Goal: Task Accomplishment & Management: Complete application form

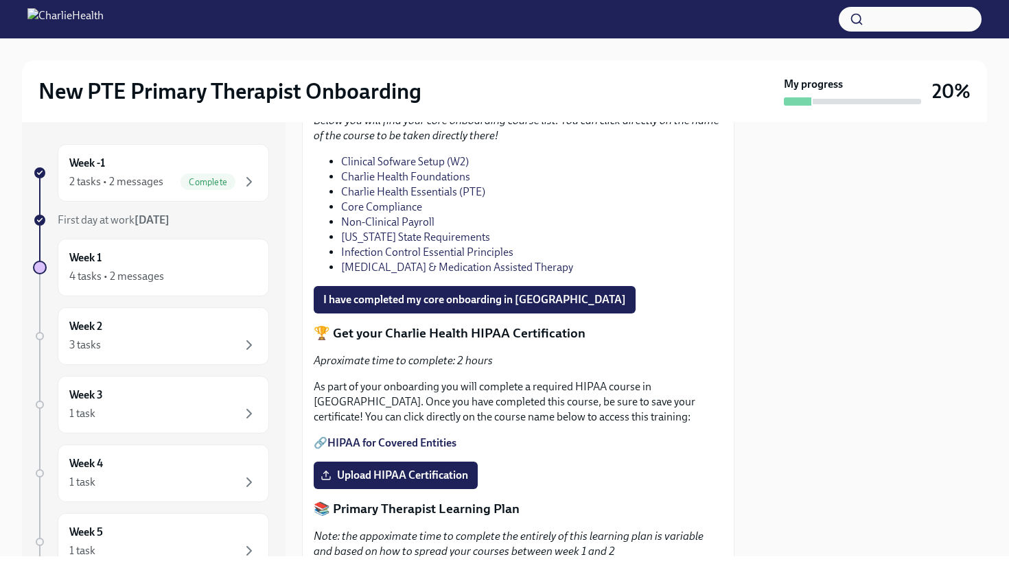
scroll to position [1118, 0]
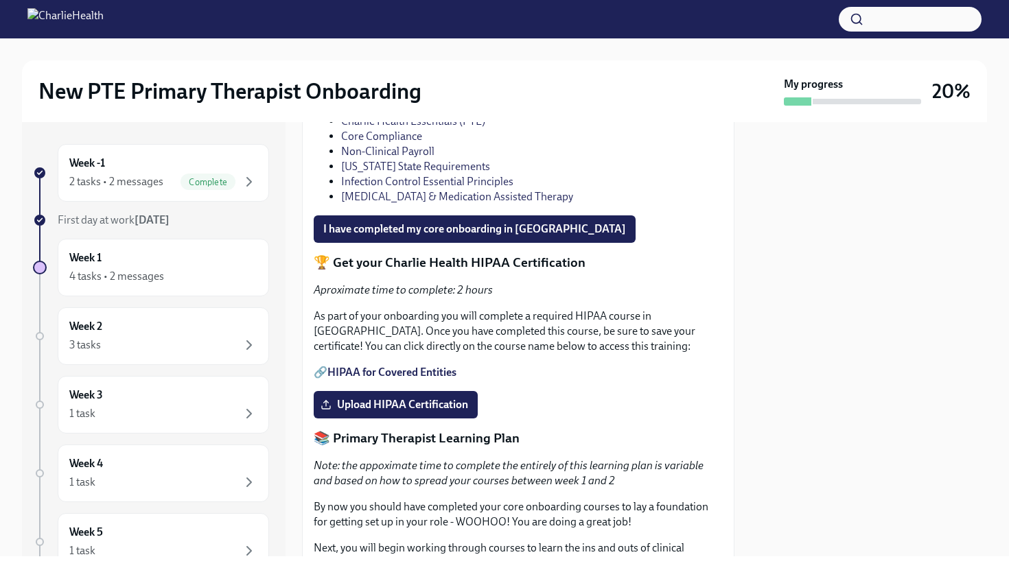
click at [393, 158] on link "Non-Clinical Payroll" at bounding box center [387, 151] width 93 height 13
click at [391, 173] on link "[US_STATE] State Requirements" at bounding box center [415, 166] width 149 height 13
click at [372, 188] on link "Infection Control Essential Principles" at bounding box center [427, 181] width 172 height 13
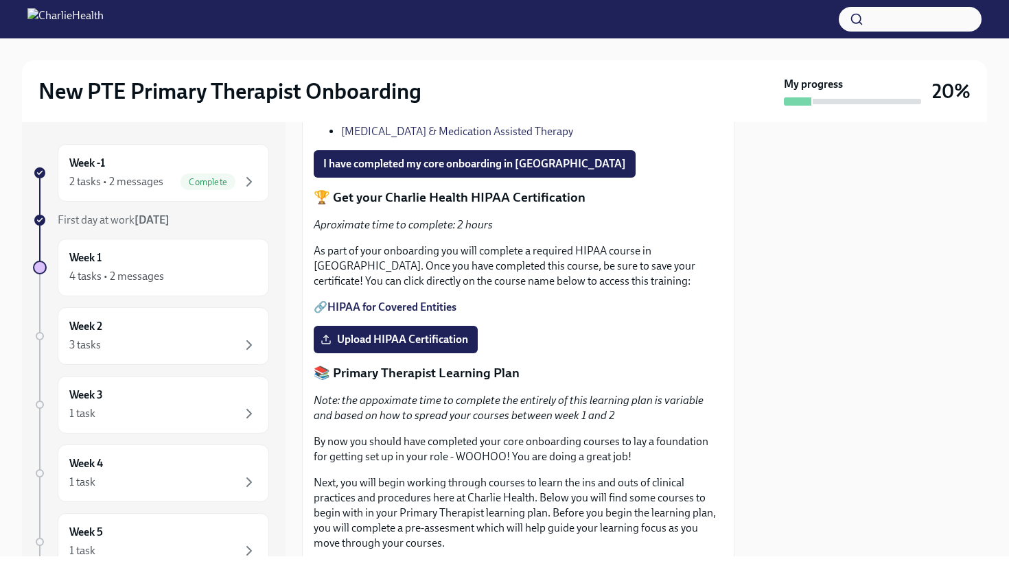
scroll to position [1175, 0]
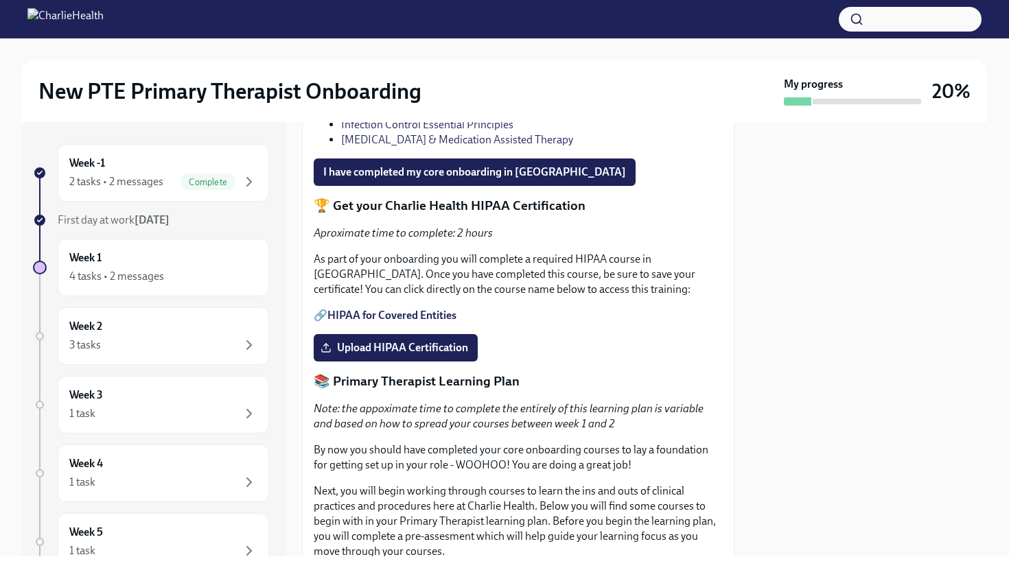
click at [386, 146] on link "[MEDICAL_DATA] & Medication Assisted Therapy" at bounding box center [457, 139] width 232 height 13
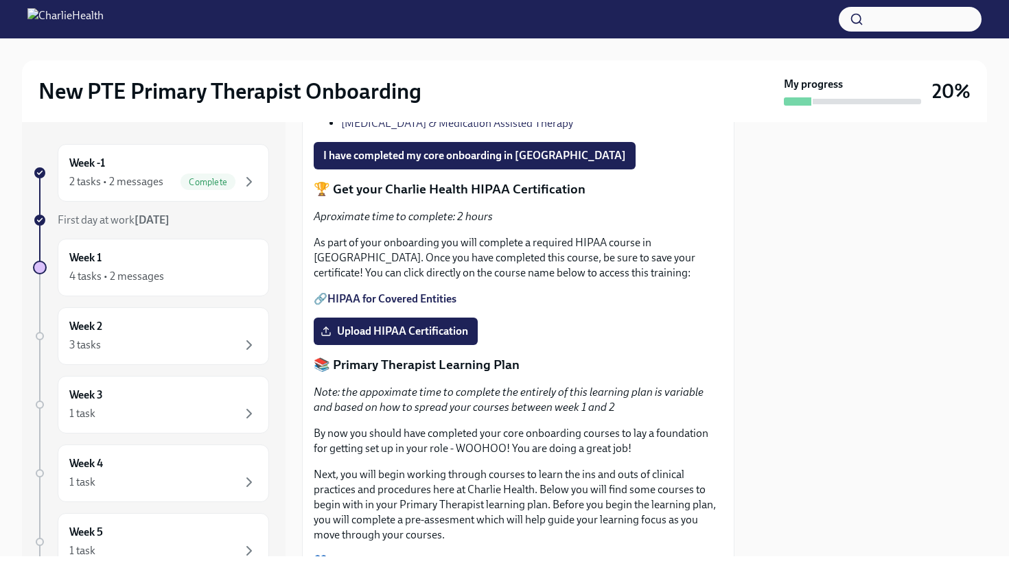
scroll to position [1192, 0]
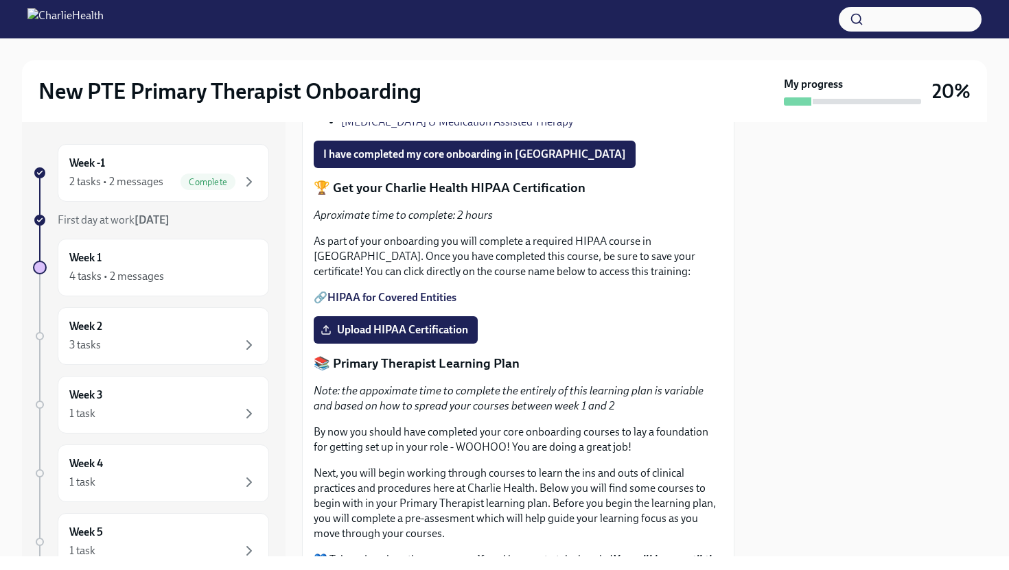
click at [399, 304] on link "HIPAA for Covered Entities" at bounding box center [391, 297] width 129 height 13
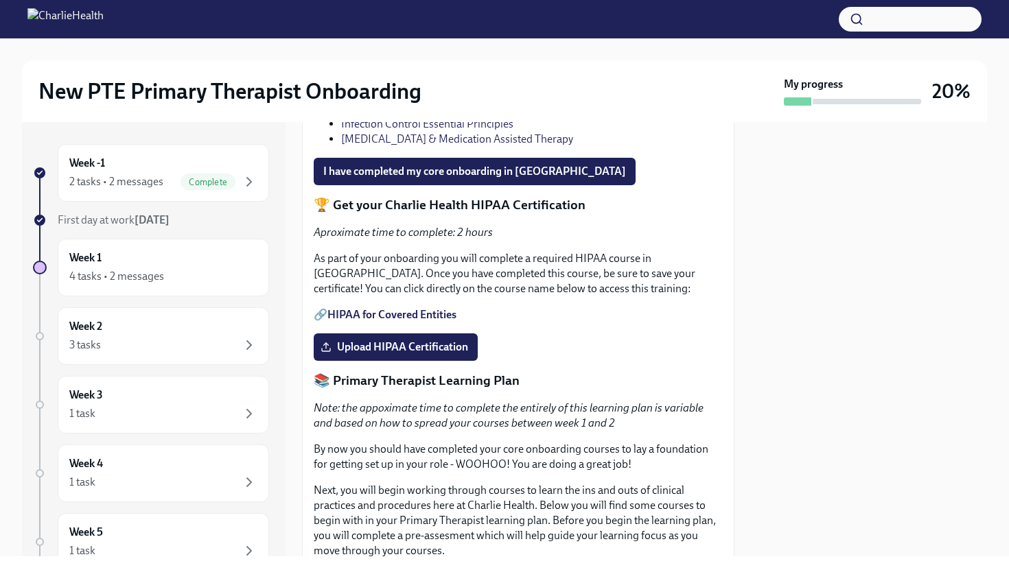
scroll to position [1175, 0]
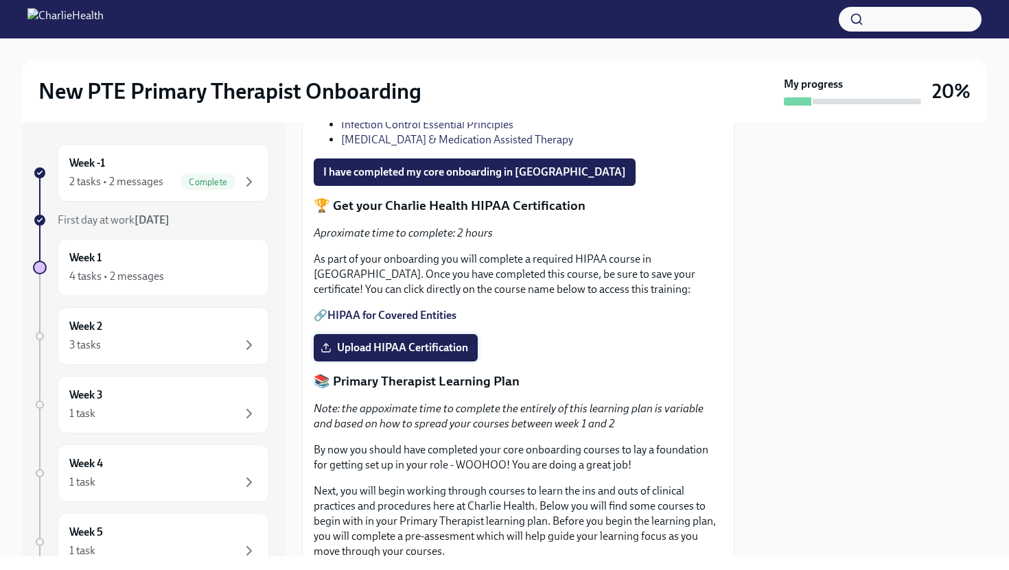
click at [440, 362] on label "Upload HIPAA Certification" at bounding box center [396, 347] width 164 height 27
click at [0, 0] on input "Upload HIPAA Certification" at bounding box center [0, 0] width 0 height 0
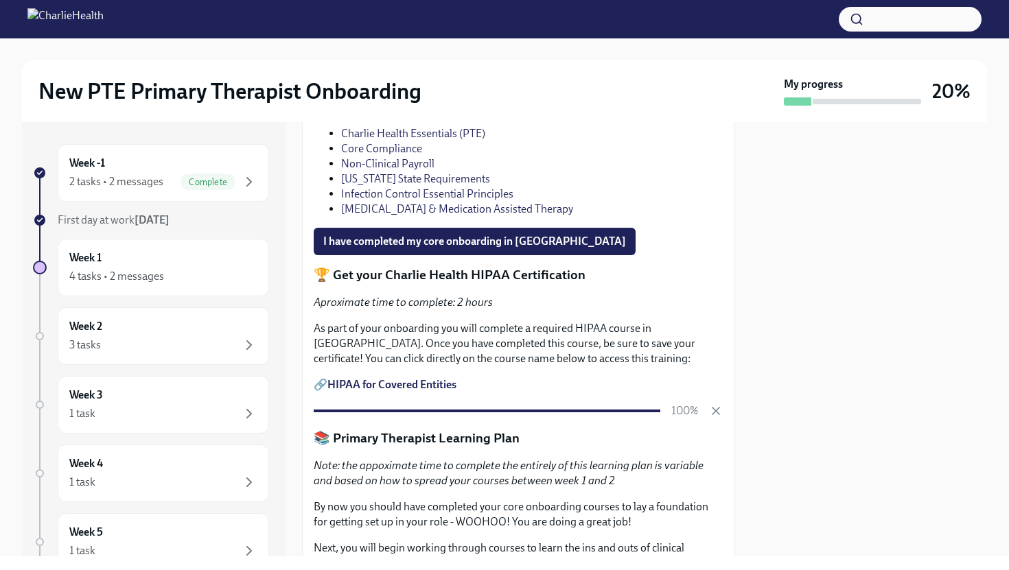
scroll to position [1100, 0]
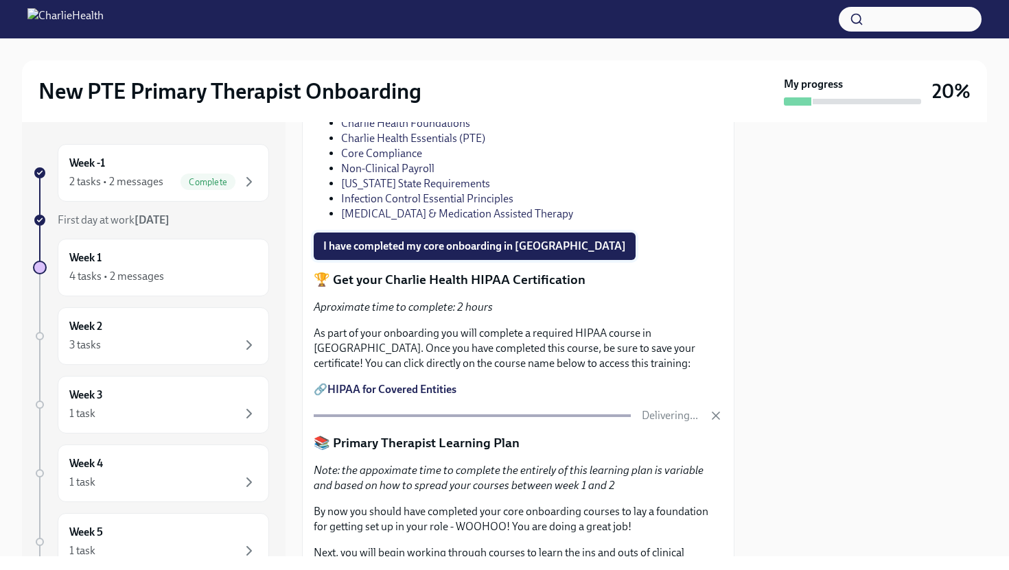
click at [431, 253] on span "I have completed my core onboarding in [GEOGRAPHIC_DATA]" at bounding box center [474, 247] width 303 height 14
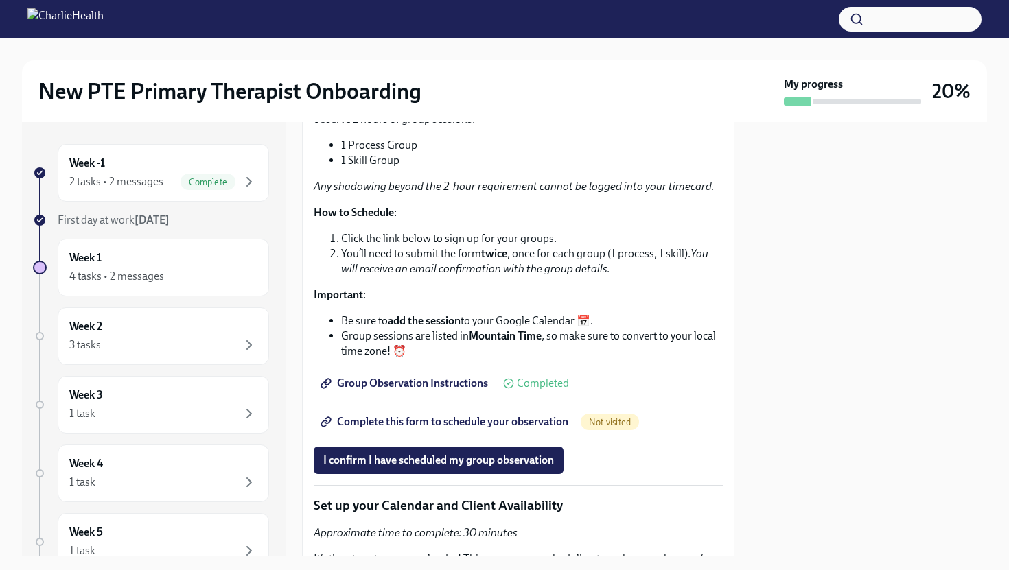
scroll to position [2874, 0]
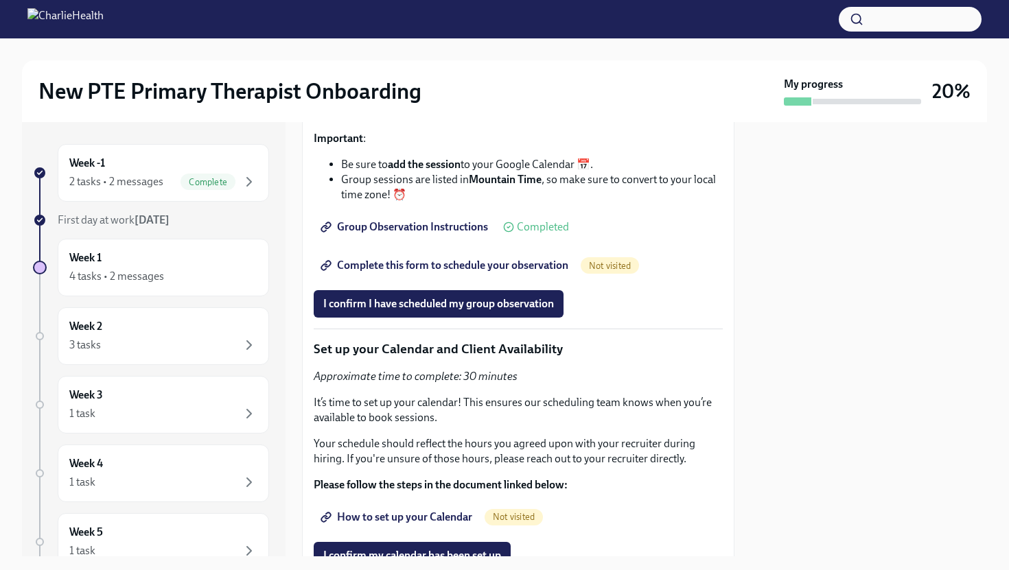
click at [415, 234] on span "Group Observation Instructions" at bounding box center [405, 227] width 165 height 14
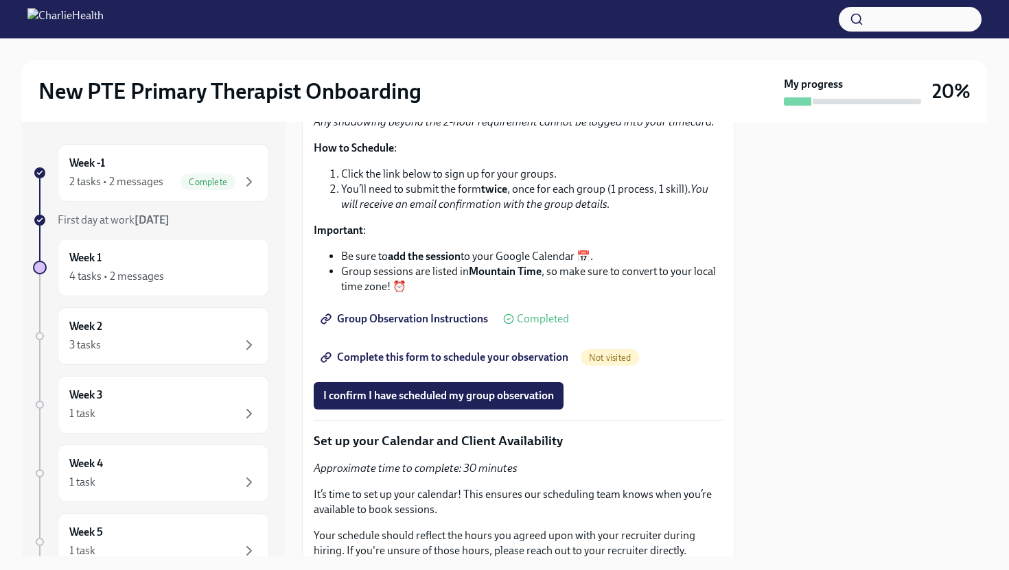
scroll to position [2780, 0]
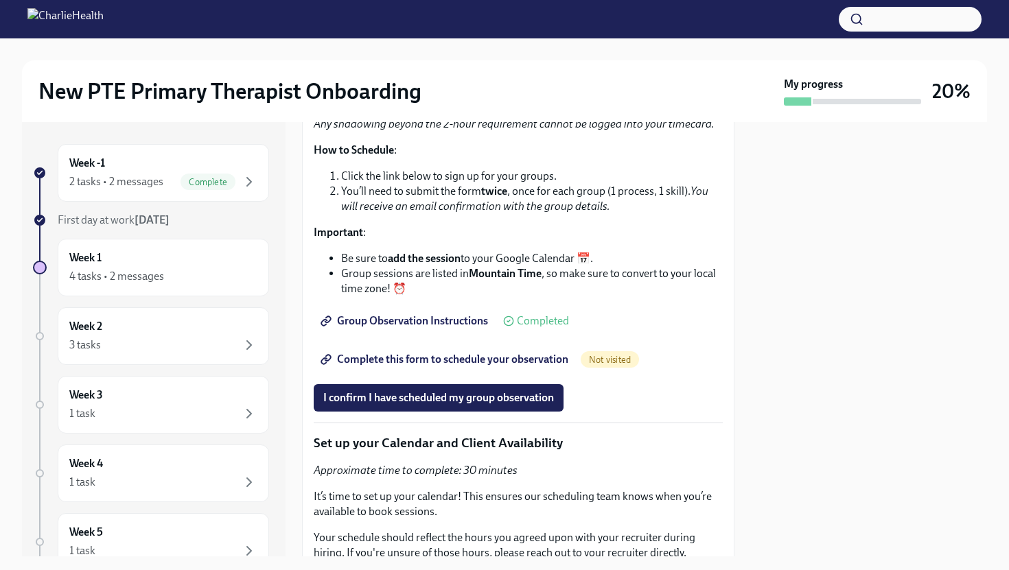
click at [454, 367] on span "Complete this form to schedule your observation" at bounding box center [445, 360] width 245 height 14
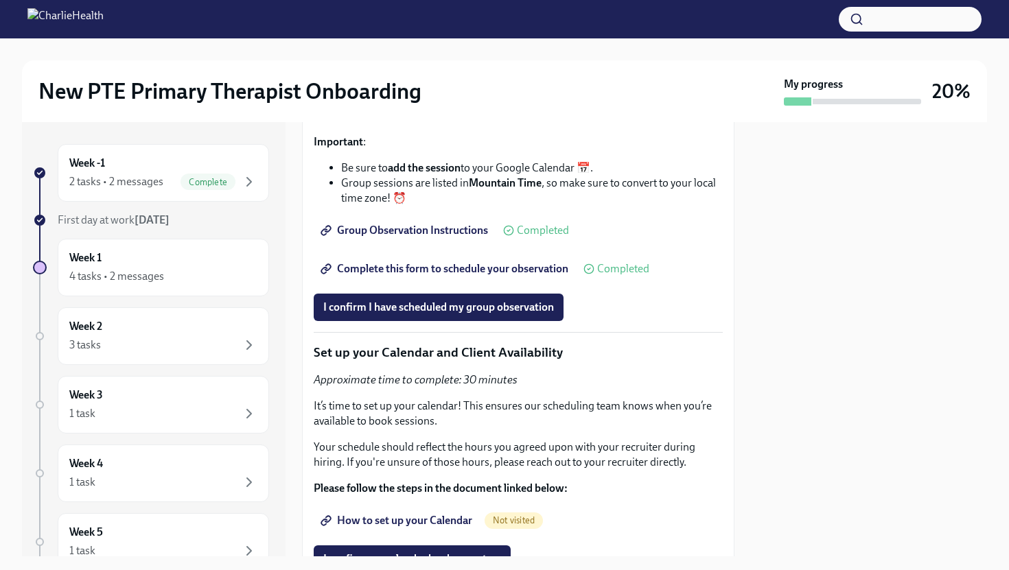
scroll to position [2876, 0]
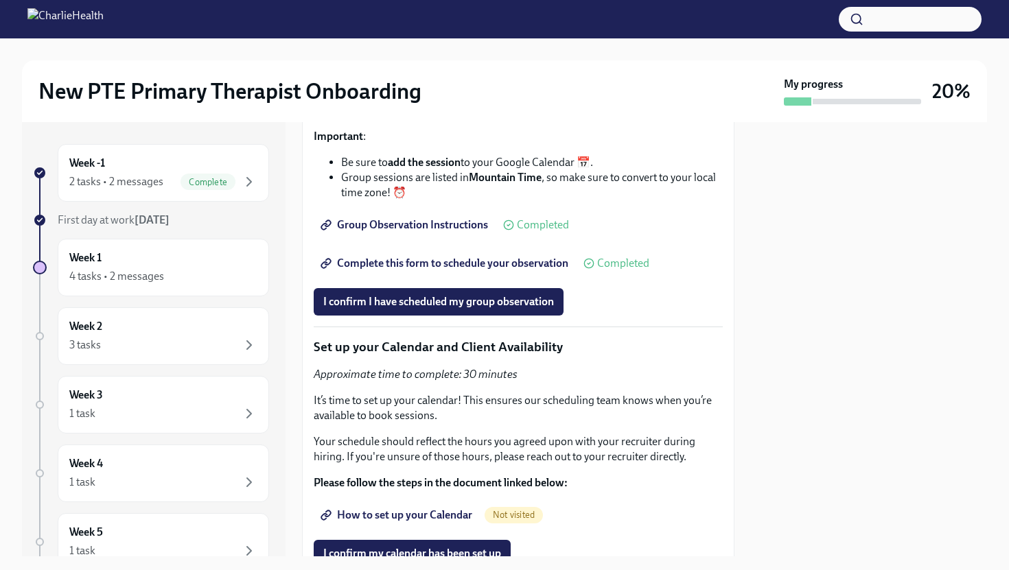
click at [434, 270] on span "Complete this form to schedule your observation" at bounding box center [445, 264] width 245 height 14
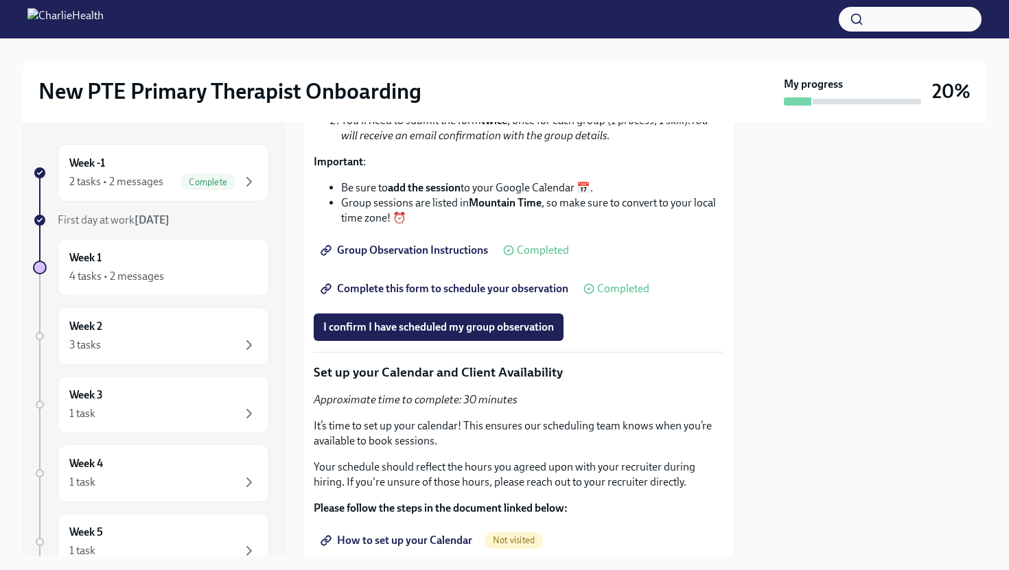
scroll to position [2843, 0]
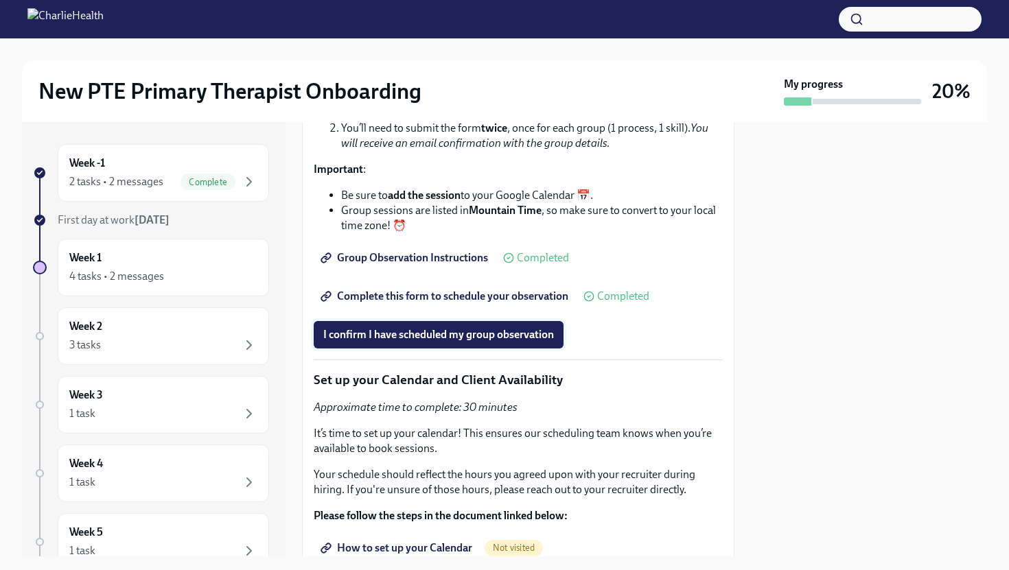
click at [489, 342] on span "I confirm I have scheduled my group observation" at bounding box center [438, 335] width 231 height 14
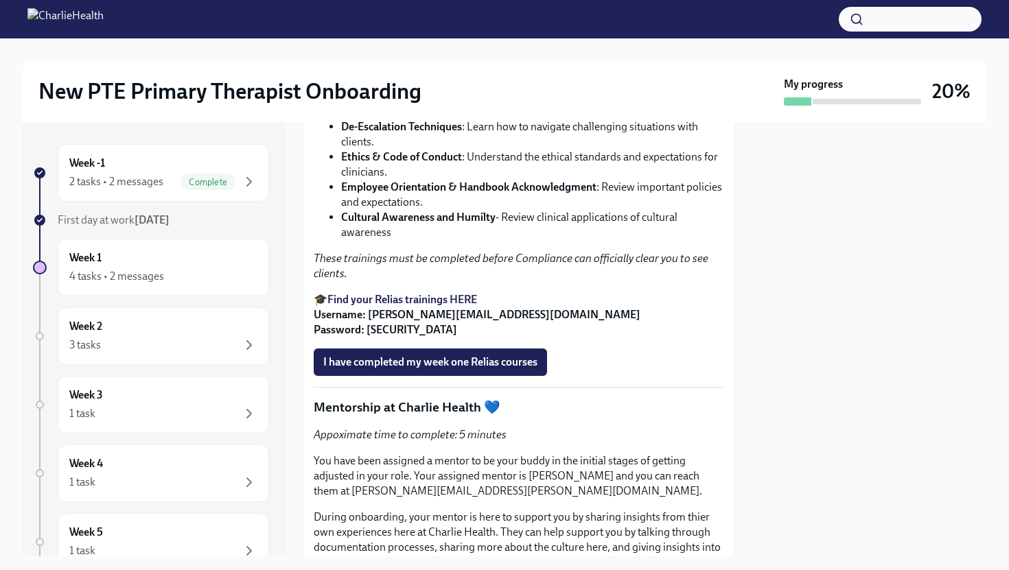
scroll to position [2045, 0]
click at [398, 307] on strong "Find your Relias trainings HERE" at bounding box center [402, 300] width 150 height 13
drag, startPoint x: 544, startPoint y: 449, endPoint x: 369, endPoint y: 450, distance: 175.1
click at [369, 338] on p "🎓 Find your Relias trainings HERE Username: [PERSON_NAME][EMAIL_ADDRESS][DOMAIN…" at bounding box center [518, 315] width 409 height 45
copy strong "[EMAIL_ADDRESS][PERSON_NAME][DOMAIN_NAME]"
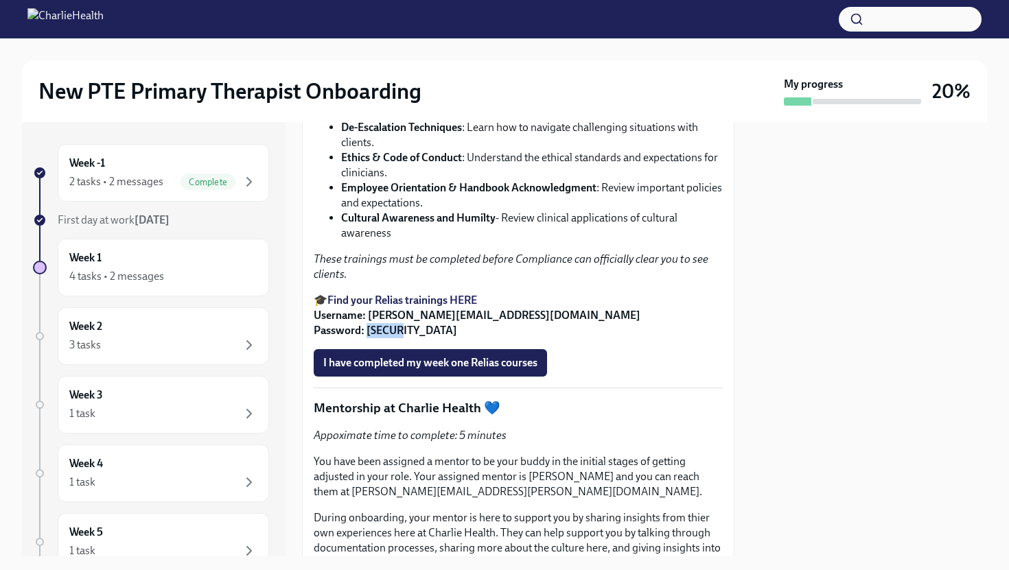
drag, startPoint x: 413, startPoint y: 467, endPoint x: 368, endPoint y: 467, distance: 44.6
click at [368, 338] on p "🎓 Find your Relias trainings HERE Username: [PERSON_NAME][EMAIL_ADDRESS][DOMAIN…" at bounding box center [518, 315] width 409 height 45
copy strong "ch1234"
drag, startPoint x: 521, startPoint y: 446, endPoint x: 366, endPoint y: 446, distance: 155.1
click at [366, 338] on p "🎓 Find your Relias trainings HERE Username: [PERSON_NAME][EMAIL_ADDRESS][DOMAIN…" at bounding box center [518, 315] width 409 height 45
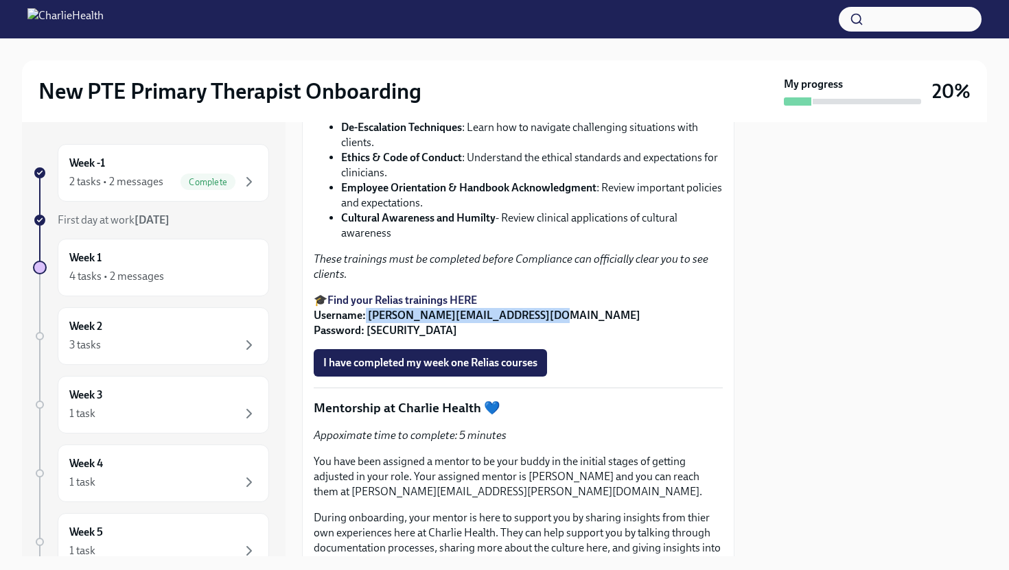
copy strong "[EMAIL_ADDRESS][PERSON_NAME][DOMAIN_NAME]"
drag, startPoint x: 463, startPoint y: 264, endPoint x: 343, endPoint y: 262, distance: 120.1
click at [343, 134] on strong "De-Escalation Techniques" at bounding box center [401, 127] width 121 height 13
copy strong "De-Escalation Techniques"
click at [455, 164] on strong "Ethics & Code of Conduct" at bounding box center [401, 157] width 121 height 13
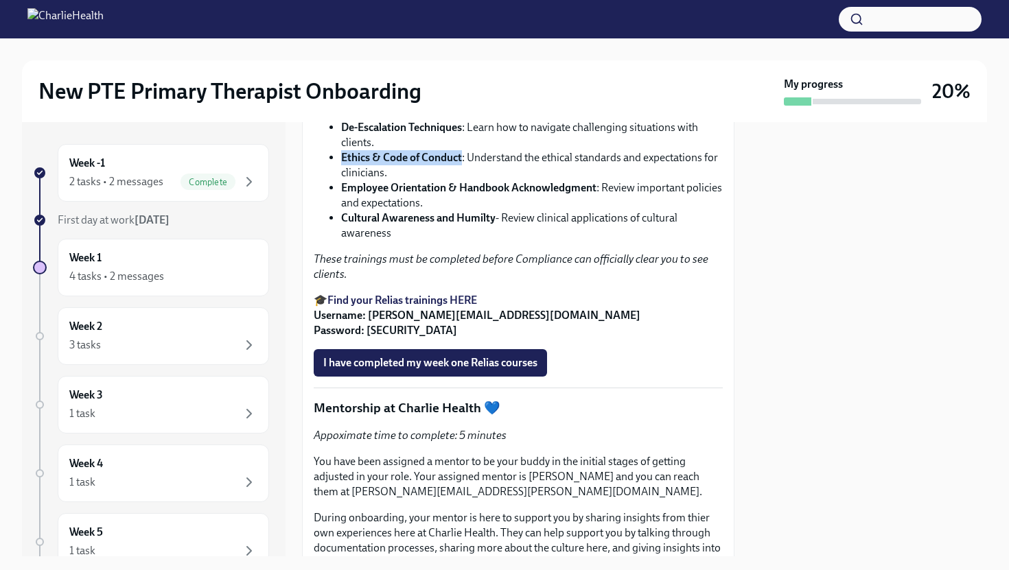
drag, startPoint x: 462, startPoint y: 293, endPoint x: 343, endPoint y: 294, distance: 119.5
click at [343, 181] on li "Ethics & Code of Conduct : Understand the ethical standards and expectations fo…" at bounding box center [532, 165] width 382 height 30
copy strong "Ethics & Code of Conduct"
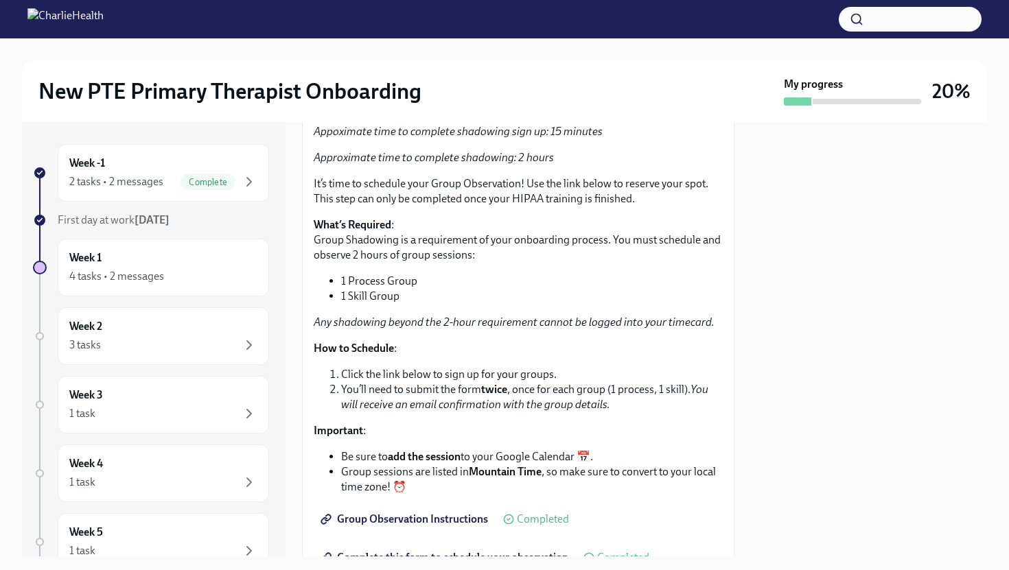
scroll to position [2662, 0]
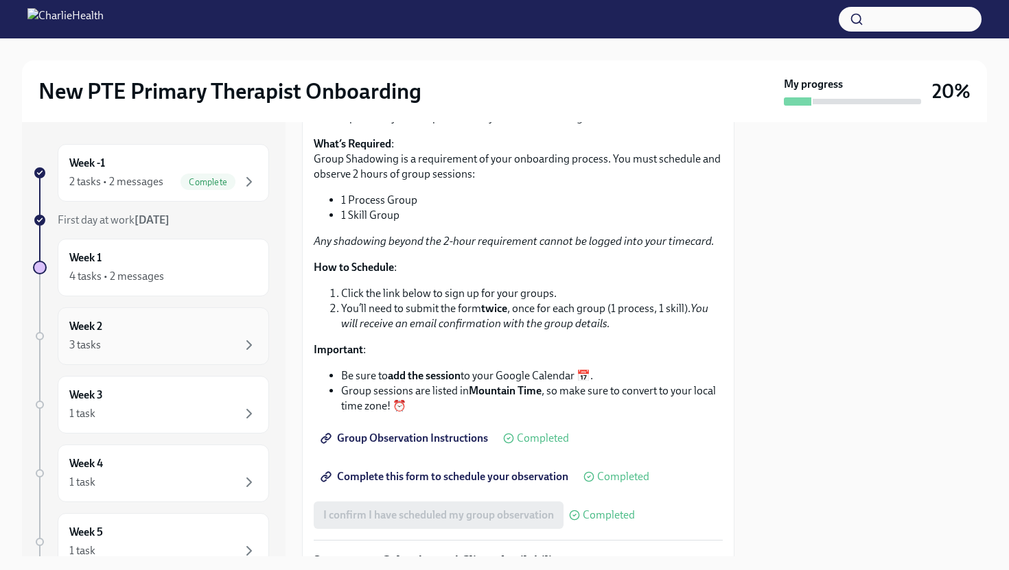
click at [138, 341] on div "3 tasks" at bounding box center [163, 345] width 188 height 16
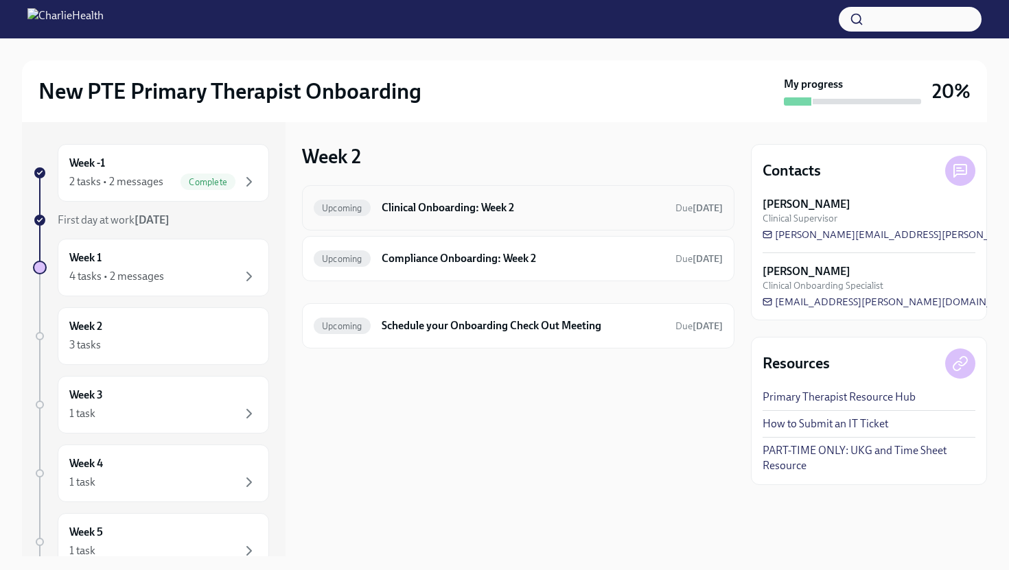
click at [486, 207] on h6 "Clinical Onboarding: Week 2" at bounding box center [523, 207] width 283 height 15
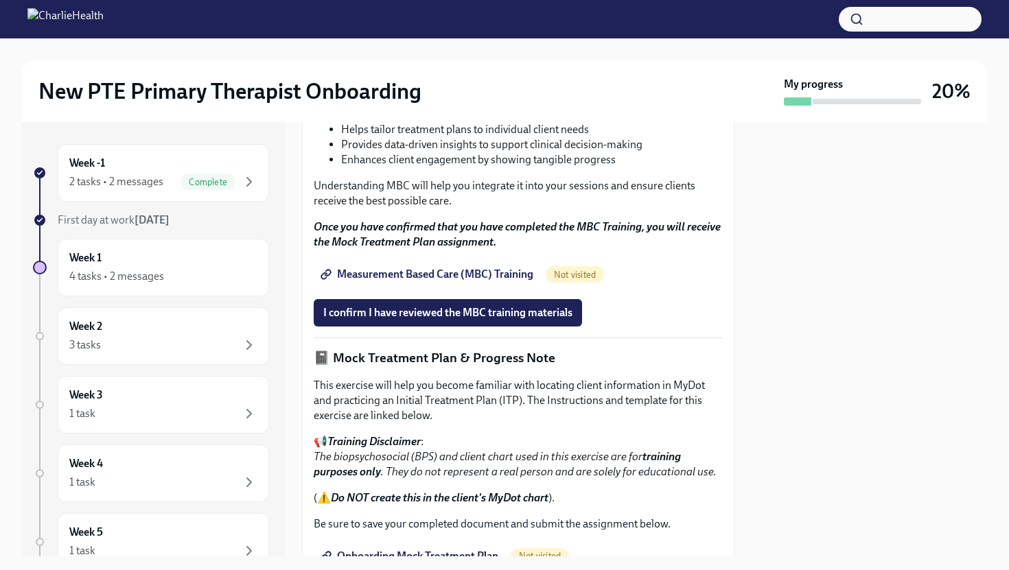
scroll to position [176, 0]
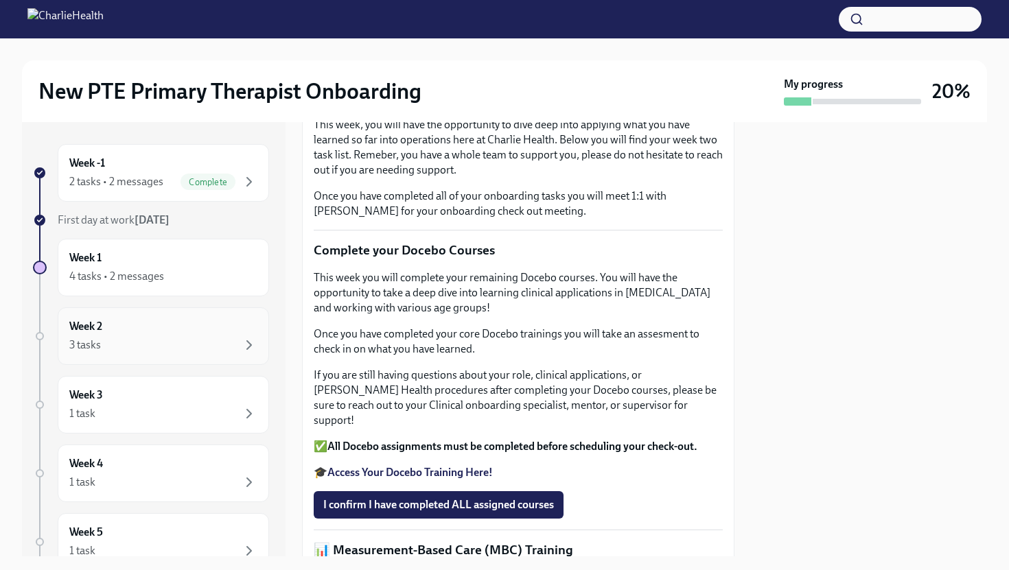
click at [163, 345] on div "3 tasks" at bounding box center [163, 345] width 188 height 16
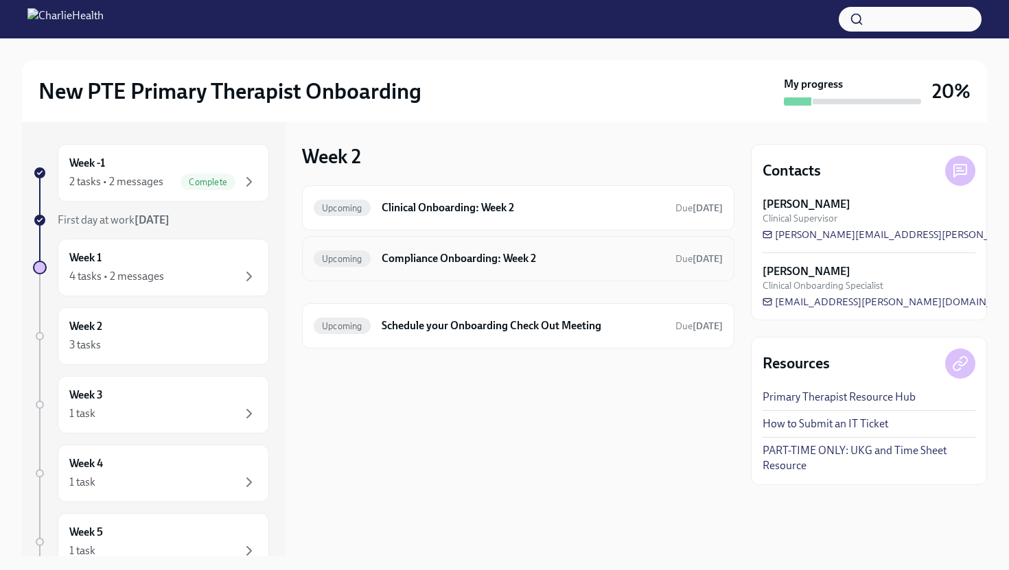
click at [533, 251] on h6 "Compliance Onboarding: Week 2" at bounding box center [523, 258] width 283 height 15
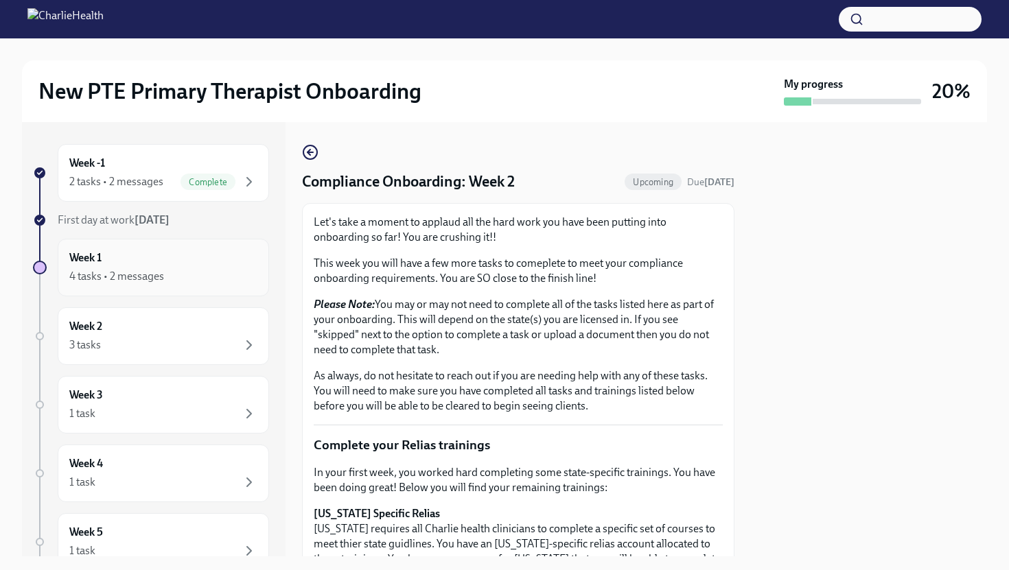
click at [189, 271] on div "4 tasks • 2 messages" at bounding box center [163, 276] width 188 height 16
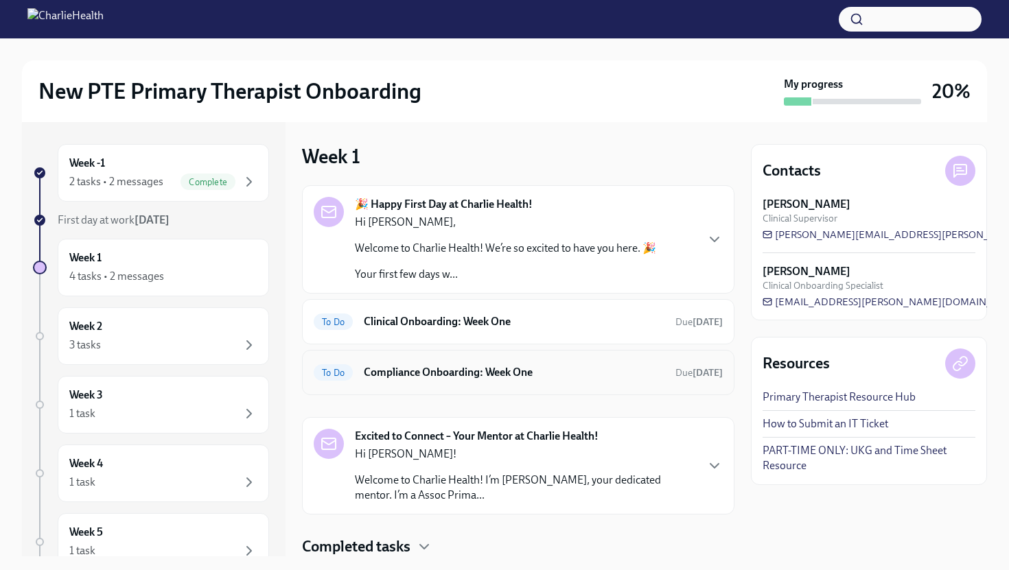
click at [433, 363] on div "To Do Compliance Onboarding: Week One Due [DATE]" at bounding box center [518, 373] width 409 height 22
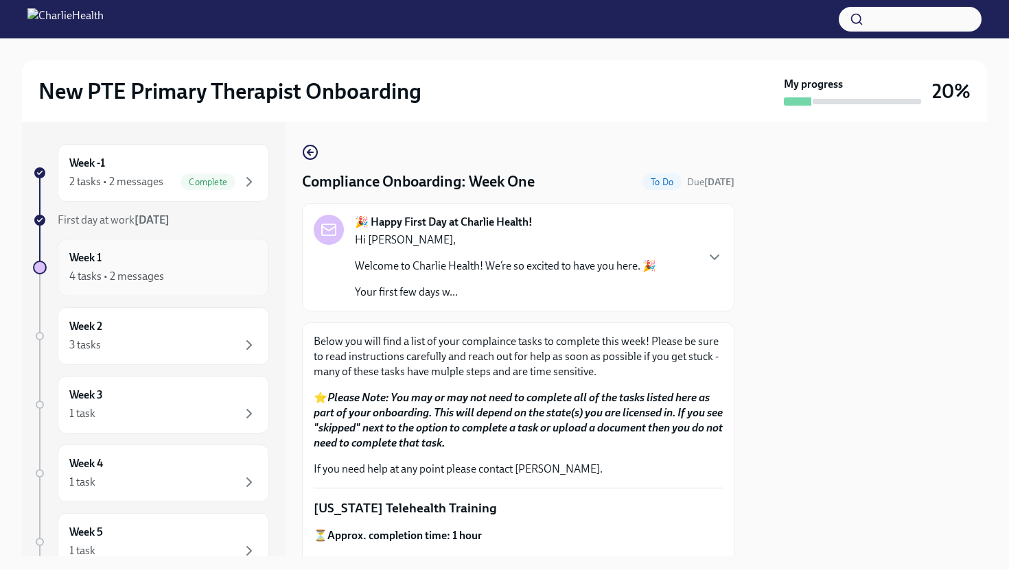
click at [143, 270] on div "4 tasks • 2 messages" at bounding box center [116, 276] width 95 height 15
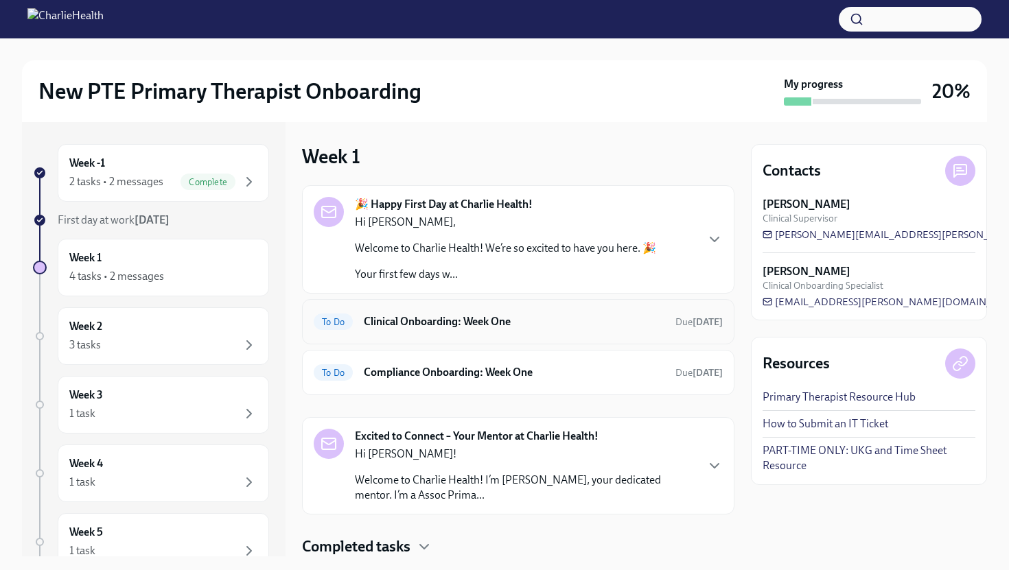
click at [478, 334] on div "To Do Clinical Onboarding: Week One Due [DATE]" at bounding box center [518, 321] width 432 height 45
click at [439, 320] on h6 "Clinical Onboarding: Week One" at bounding box center [514, 321] width 301 height 15
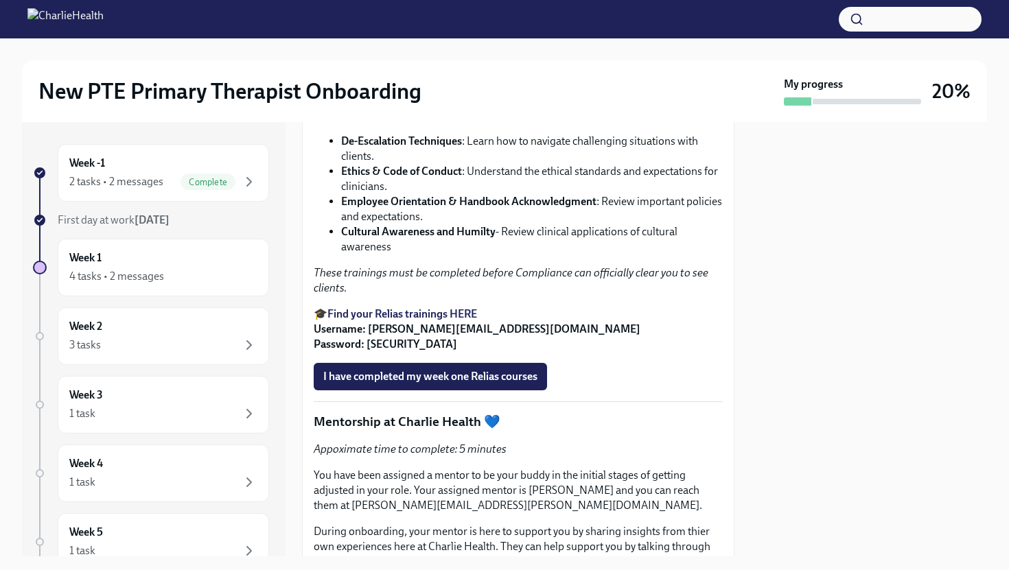
scroll to position [2033, 0]
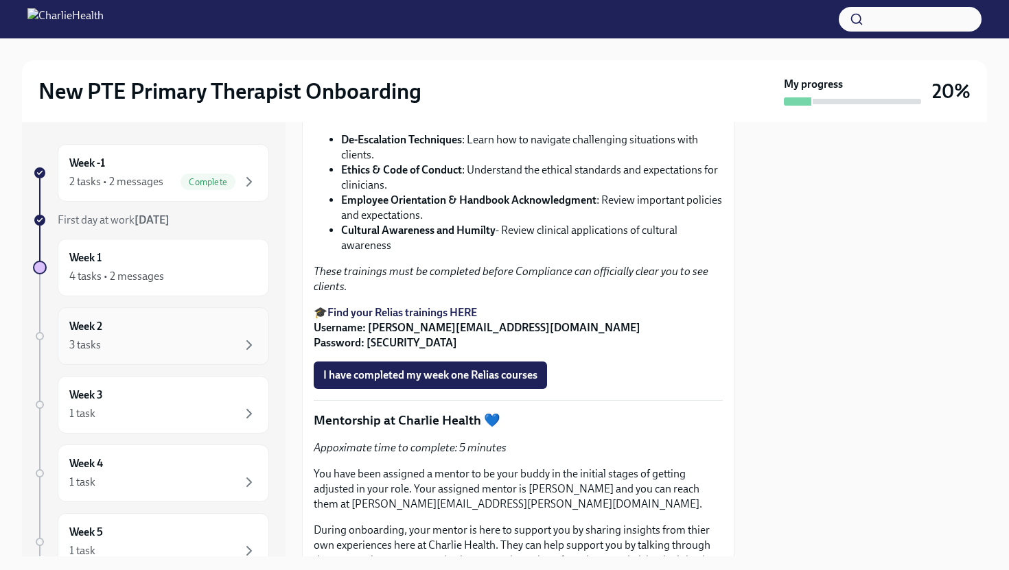
click at [157, 336] on div "Week 2 3 tasks" at bounding box center [163, 336] width 188 height 34
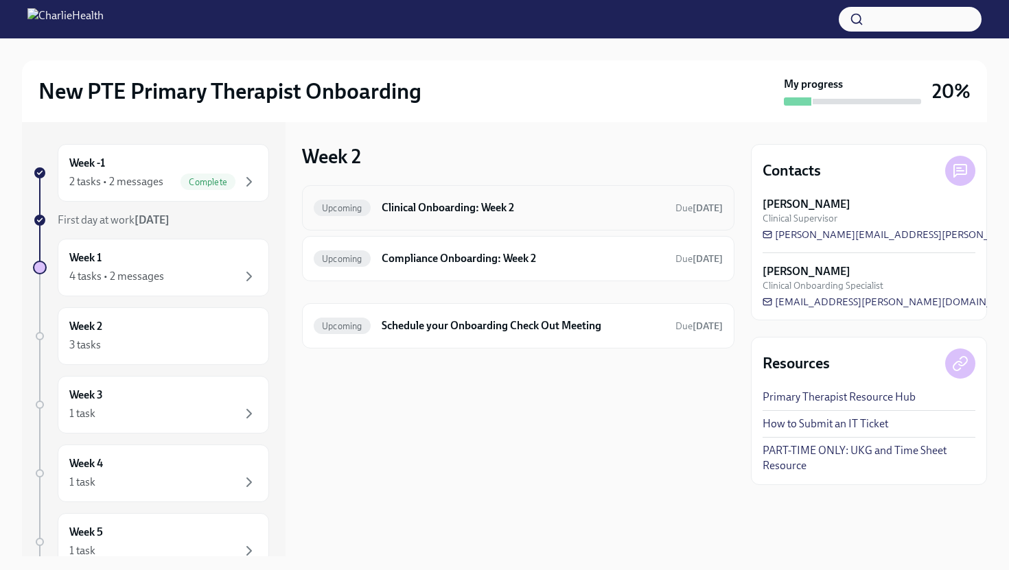
click at [465, 223] on div "Upcoming Clinical Onboarding: Week 2 Due [DATE]" at bounding box center [518, 207] width 432 height 45
click at [461, 206] on h6 "Clinical Onboarding: Week 2" at bounding box center [523, 207] width 283 height 15
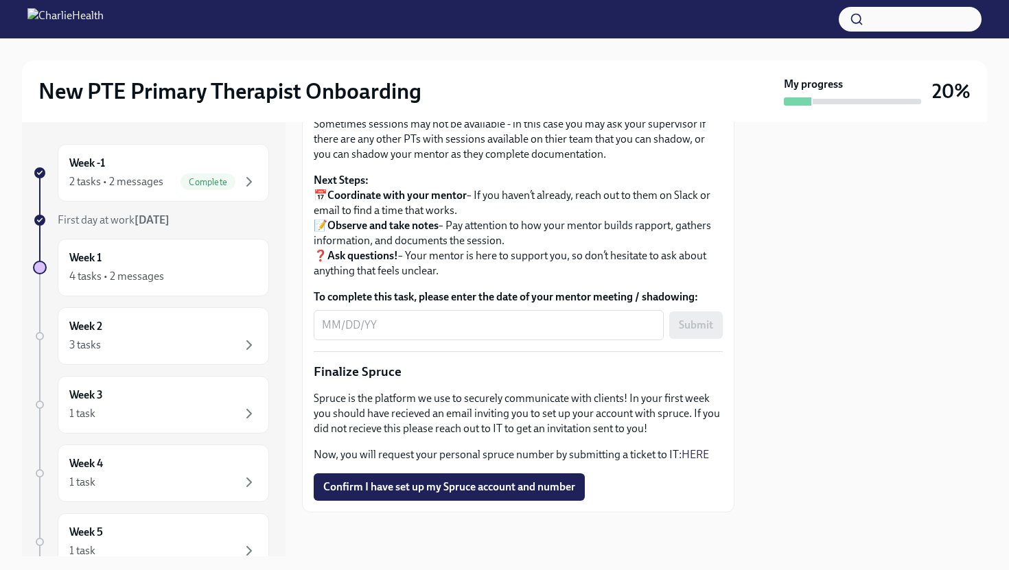
scroll to position [1567, 0]
click at [161, 249] on div "Week 1 4 tasks • 2 messages" at bounding box center [163, 268] width 211 height 58
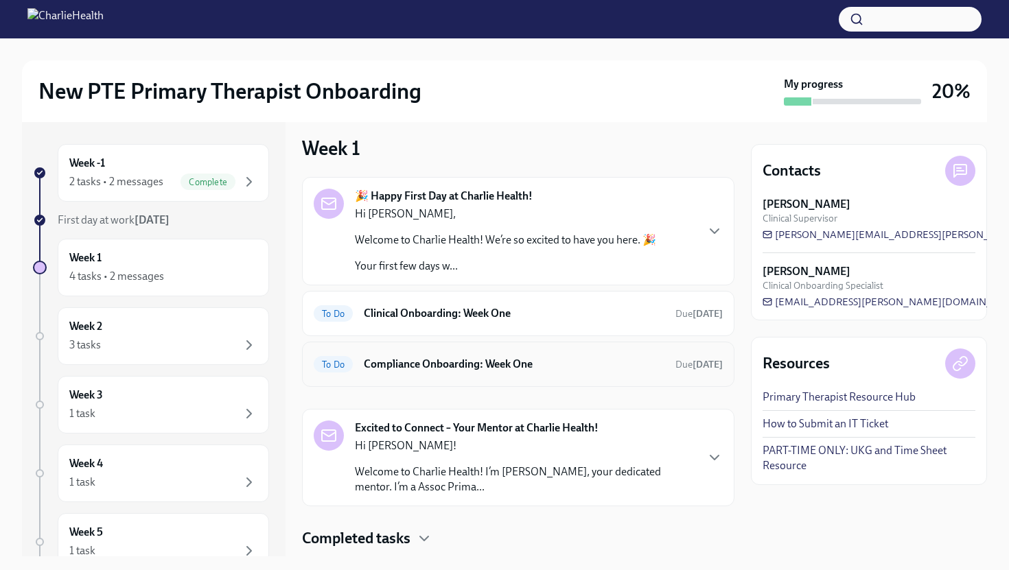
scroll to position [12, 0]
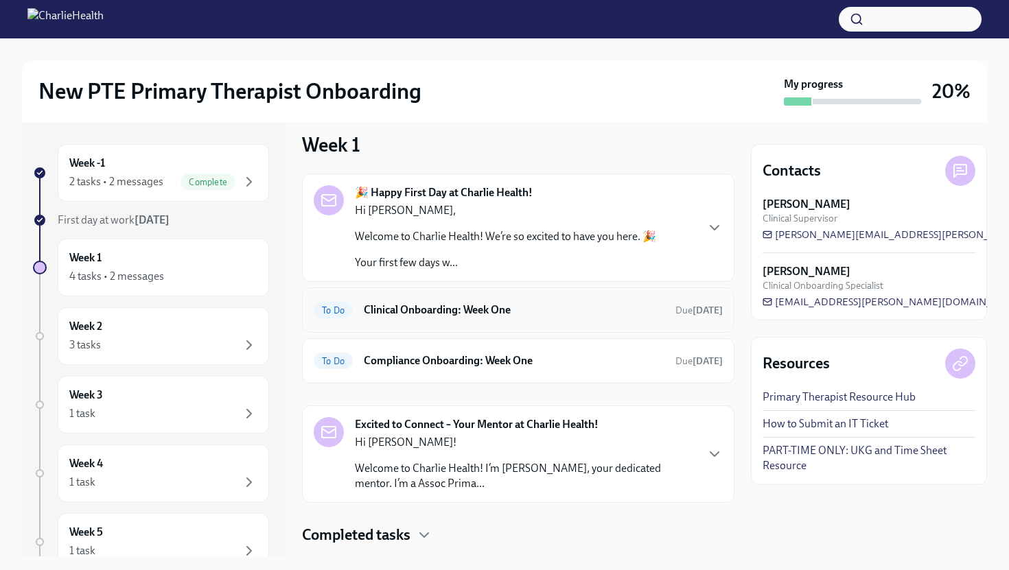
click at [496, 320] on div "To Do Clinical Onboarding: Week One Due [DATE]" at bounding box center [518, 310] width 409 height 22
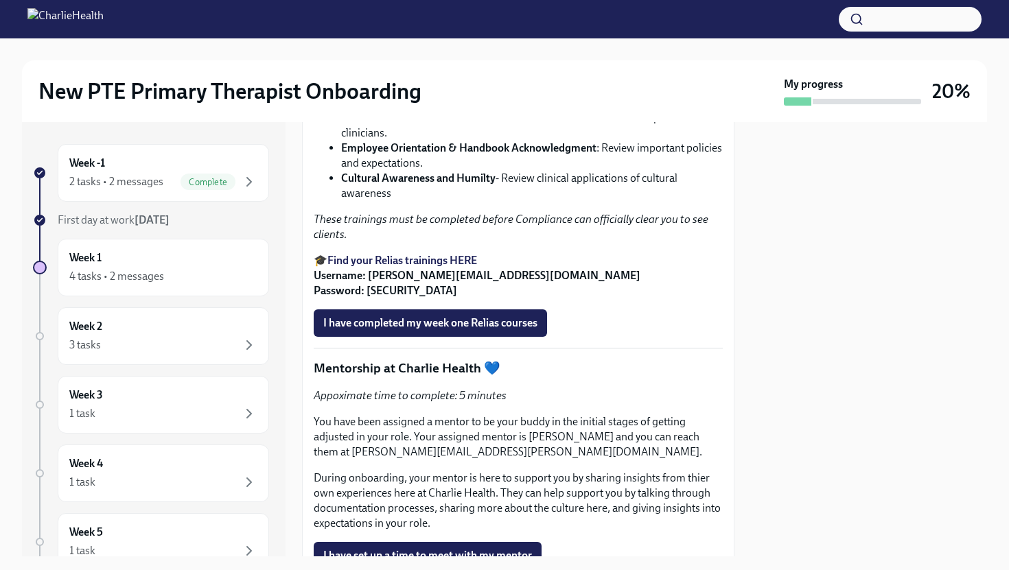
scroll to position [2081, 0]
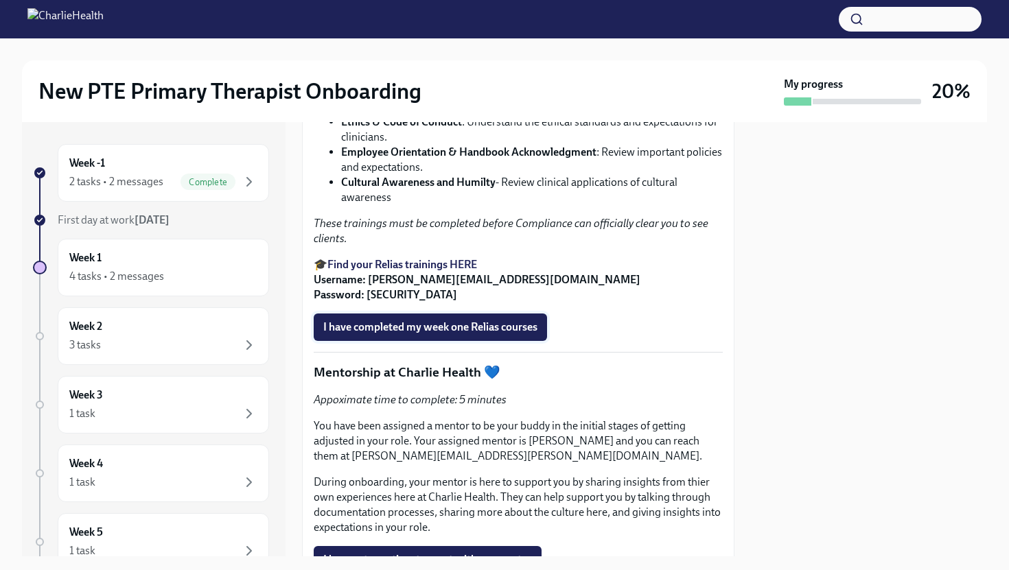
click at [400, 334] on span "I have completed my week one Relias courses" at bounding box center [430, 328] width 214 height 14
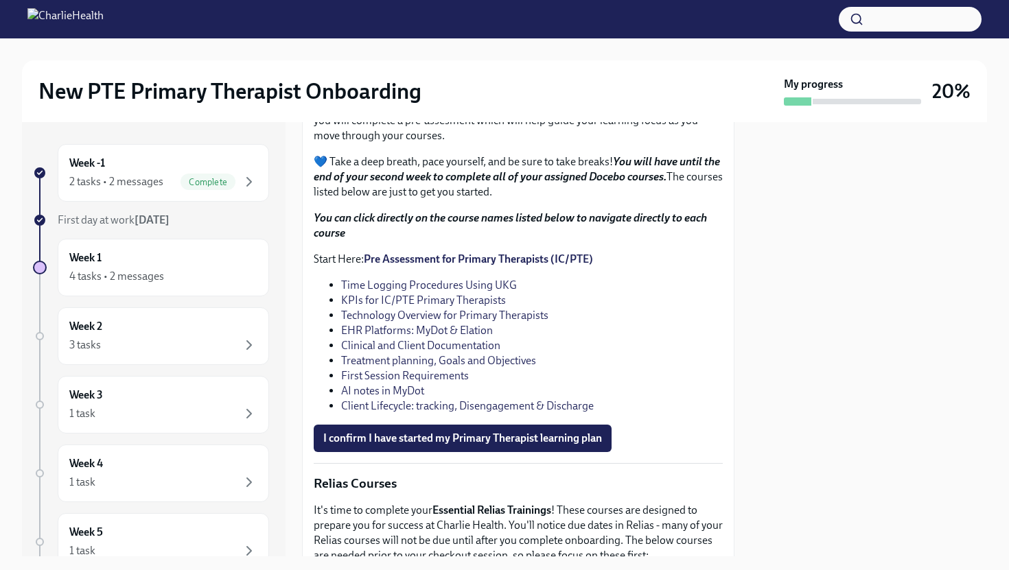
scroll to position [1586, 0]
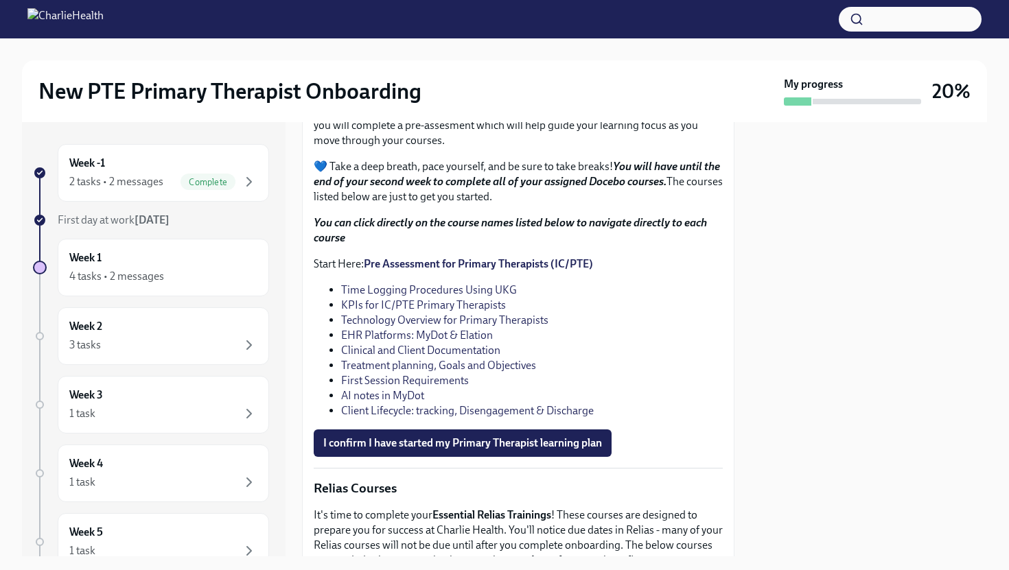
click at [483, 270] on link "Pre Assessment for Primary Therapists (IC/PTE)" at bounding box center [478, 263] width 229 height 13
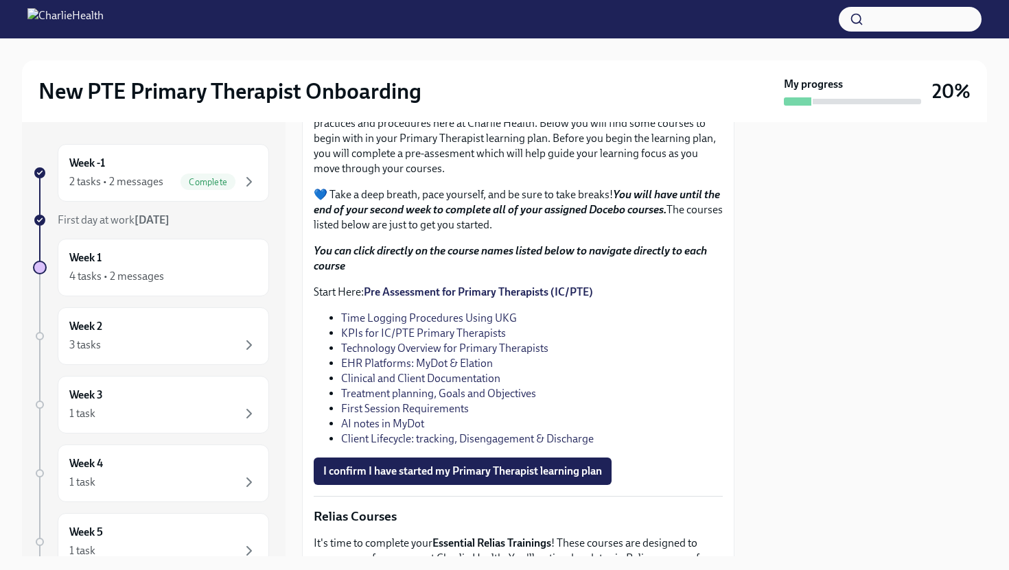
scroll to position [1555, 0]
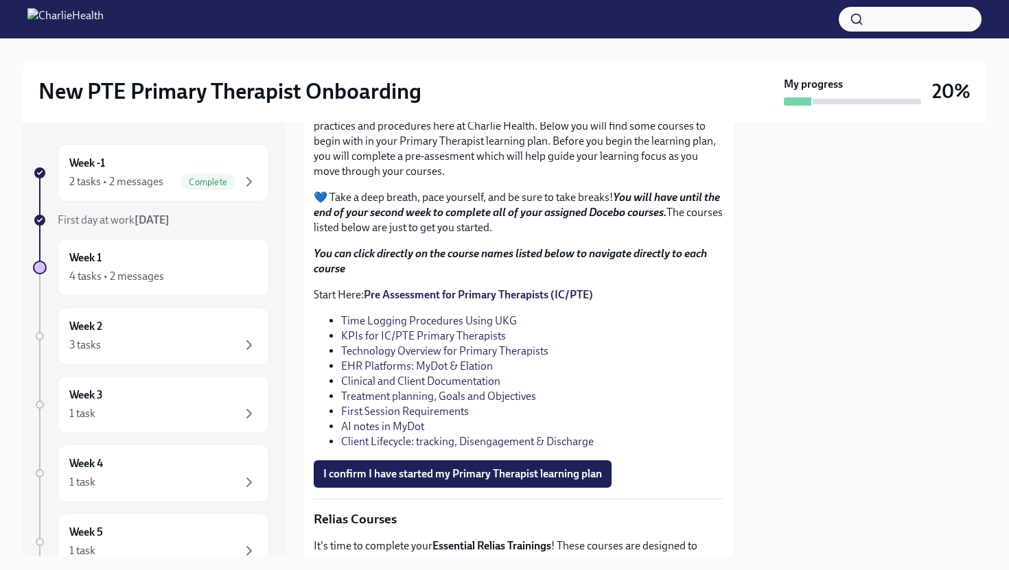
click at [411, 327] on link "Time Logging Procedures Using UKG" at bounding box center [429, 320] width 176 height 13
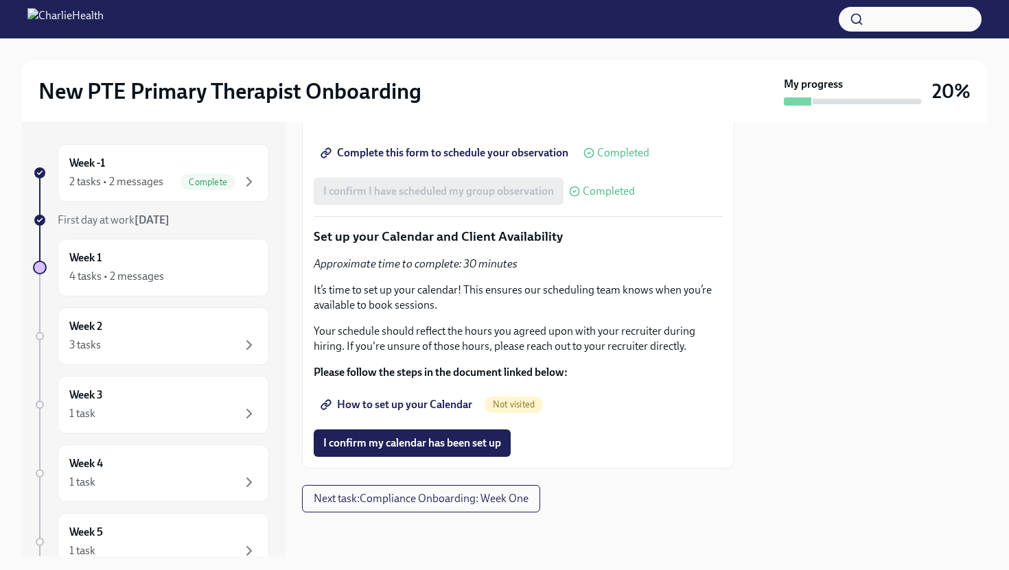
scroll to position [3121, 0]
click at [420, 496] on span "Next task : Compliance Onboarding: Week One" at bounding box center [421, 499] width 215 height 14
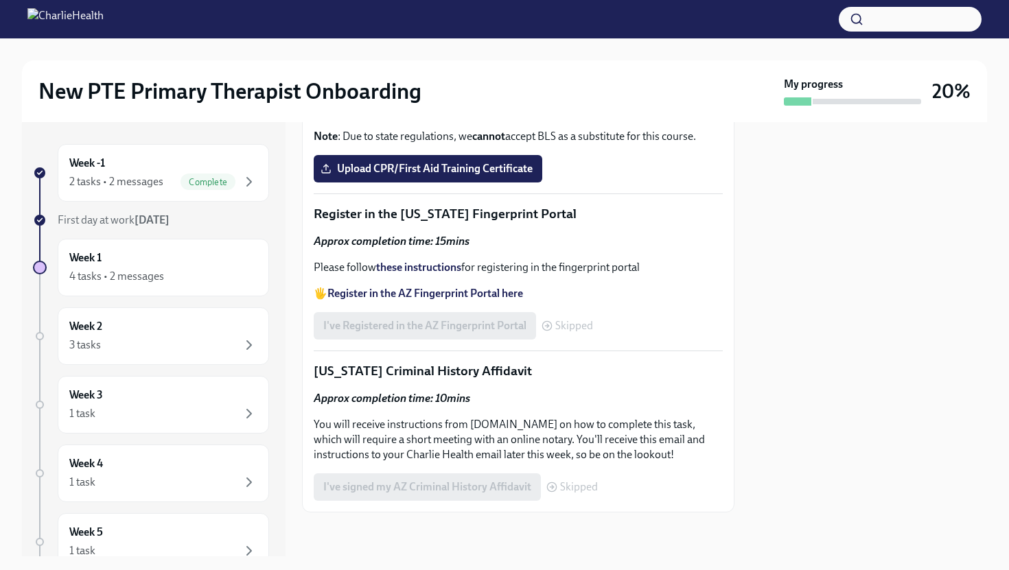
scroll to position [904, 0]
click at [434, 76] on strong "Access your CPR & First Aid training HERE" at bounding box center [428, 68] width 202 height 13
click at [446, 176] on span "Upload CPR/First Aid Training Certificate" at bounding box center [427, 169] width 209 height 14
click at [0, 0] on input "Upload CPR/First Aid Training Certificate" at bounding box center [0, 0] width 0 height 0
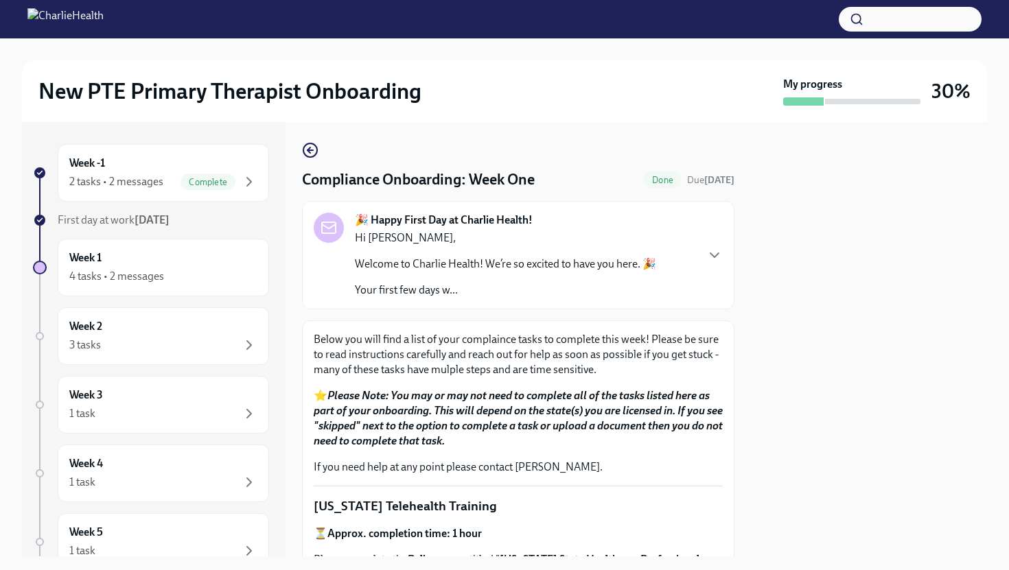
scroll to position [0, 0]
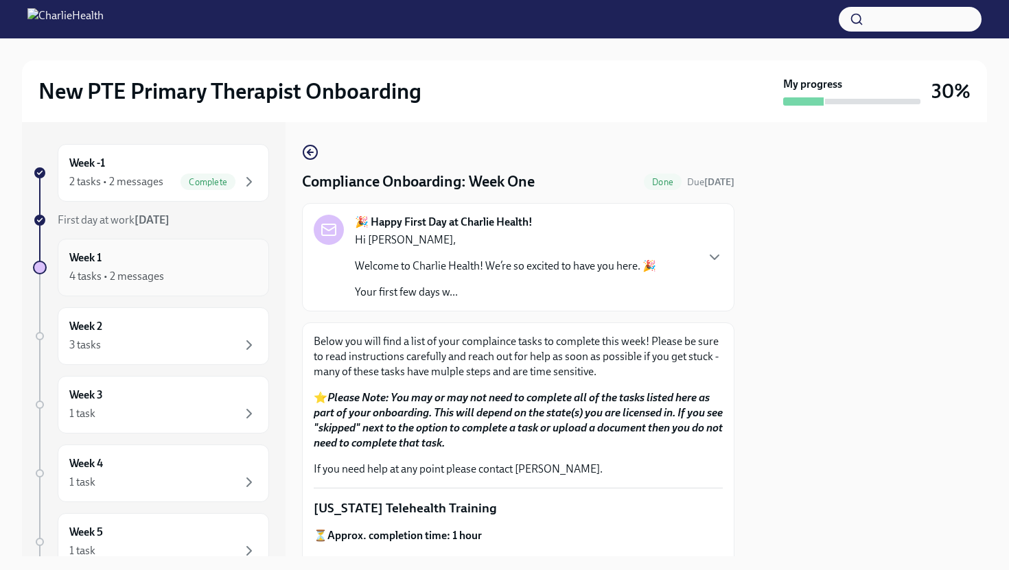
click at [123, 271] on div "4 tasks • 2 messages" at bounding box center [116, 276] width 95 height 15
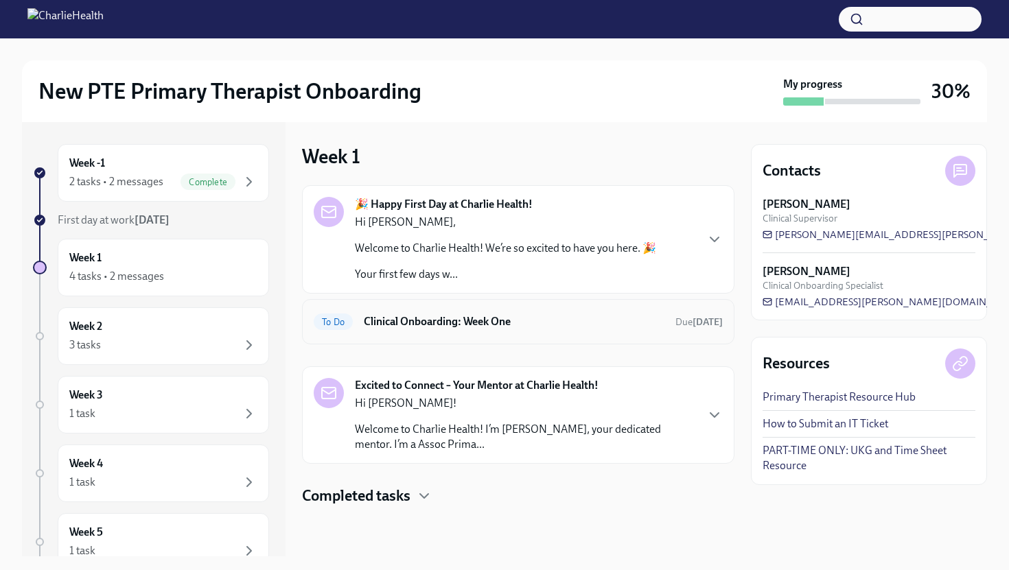
click at [437, 316] on h6 "Clinical Onboarding: Week One" at bounding box center [514, 321] width 301 height 15
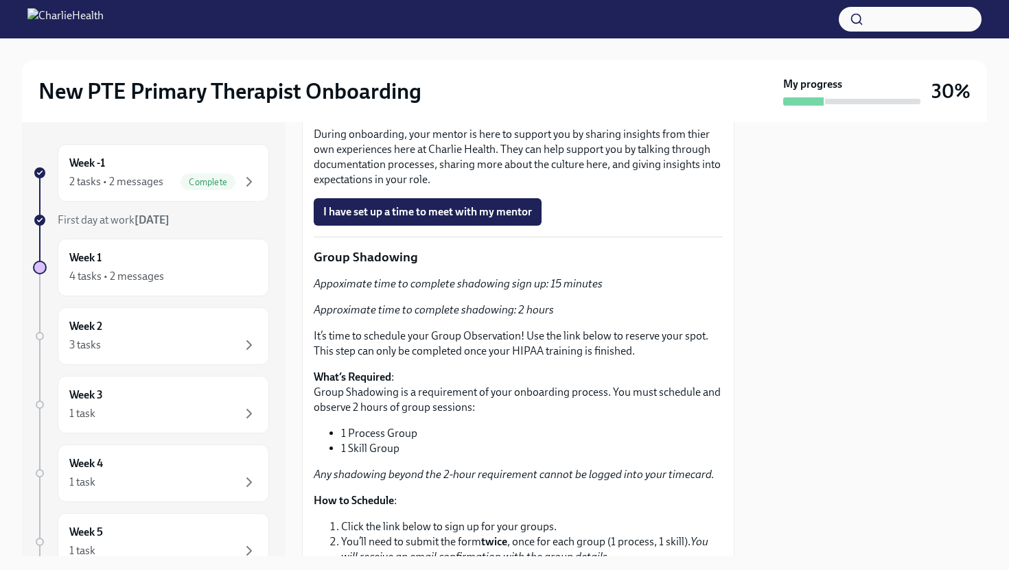
scroll to position [1776, 0]
